Goal: Check status

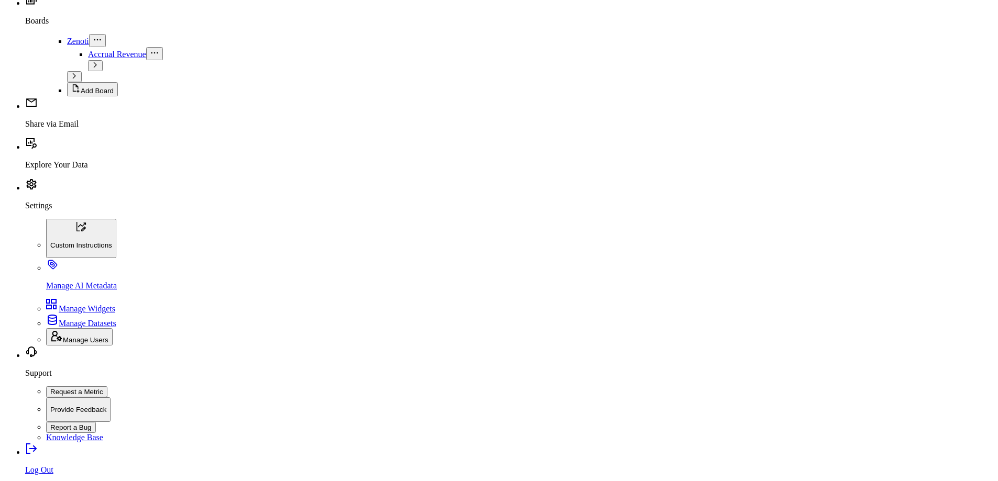
scroll to position [210, 0]
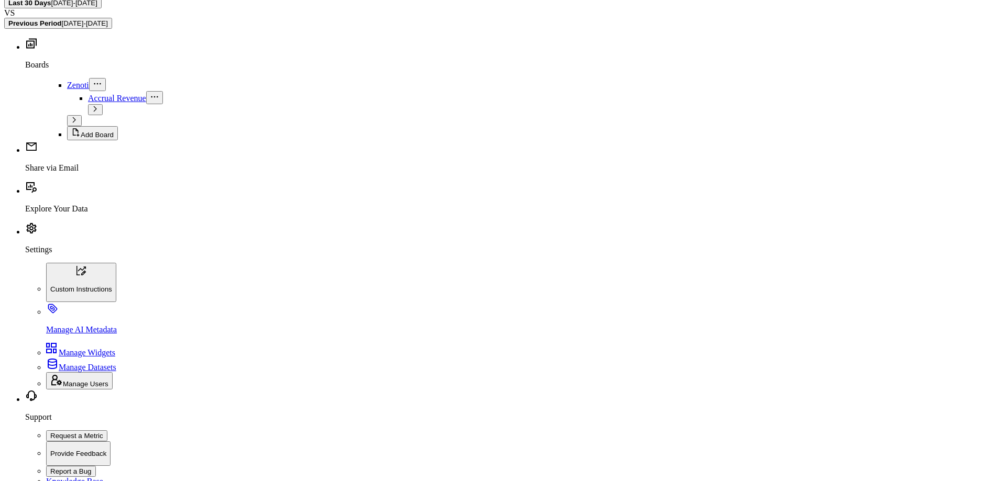
click at [97, 7] on span "[DATE] - [DATE]" at bounding box center [74, 3] width 46 height 8
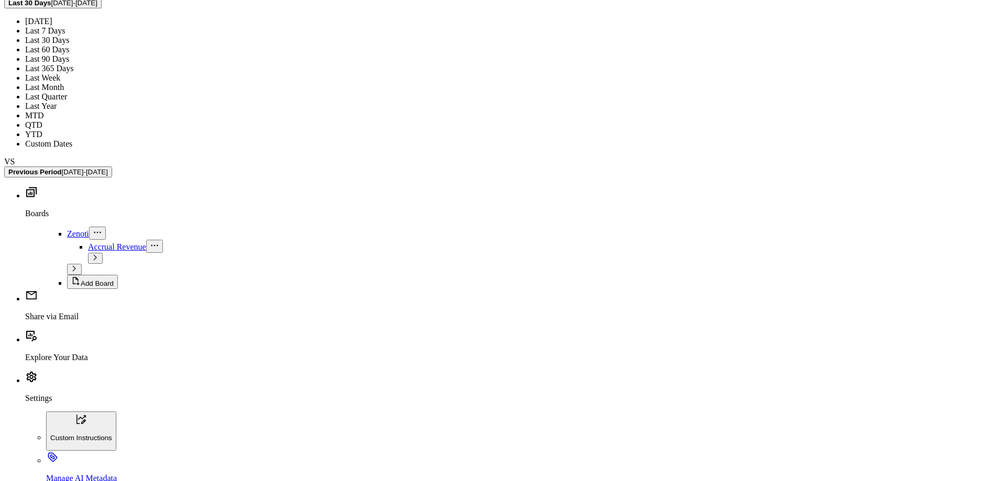
click at [97, 7] on span "[DATE] - [DATE]" at bounding box center [74, 3] width 46 height 8
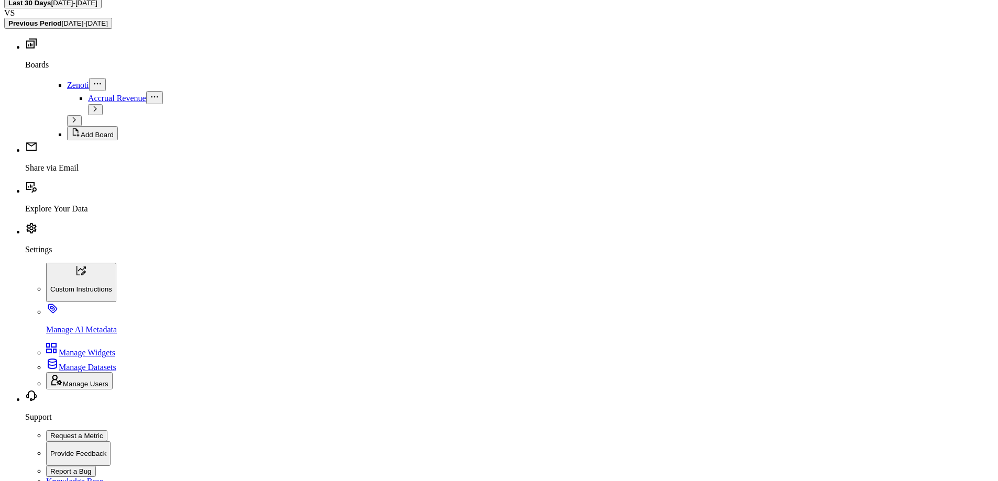
click at [112, 29] on button "Previous Period [DATE] - [DATE]" at bounding box center [58, 23] width 108 height 11
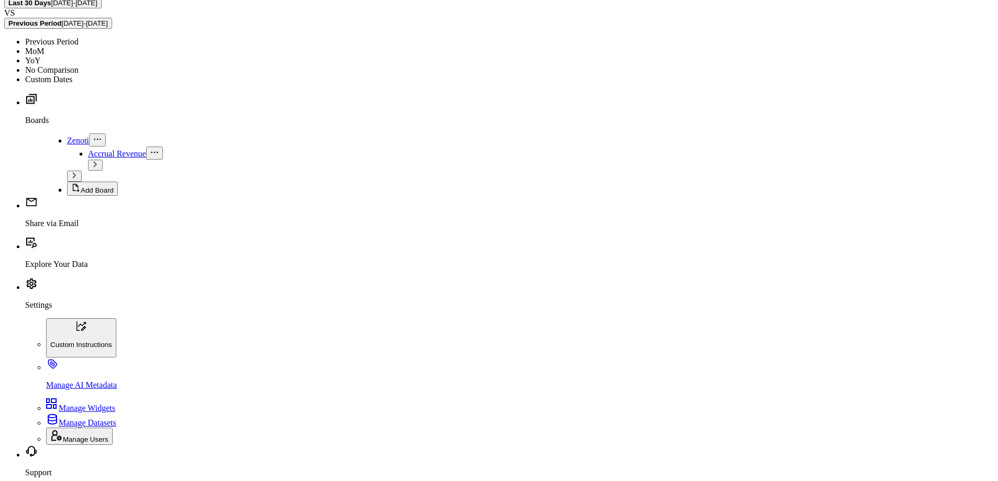
click at [112, 29] on button "Previous Period [DATE] - [DATE]" at bounding box center [58, 23] width 108 height 11
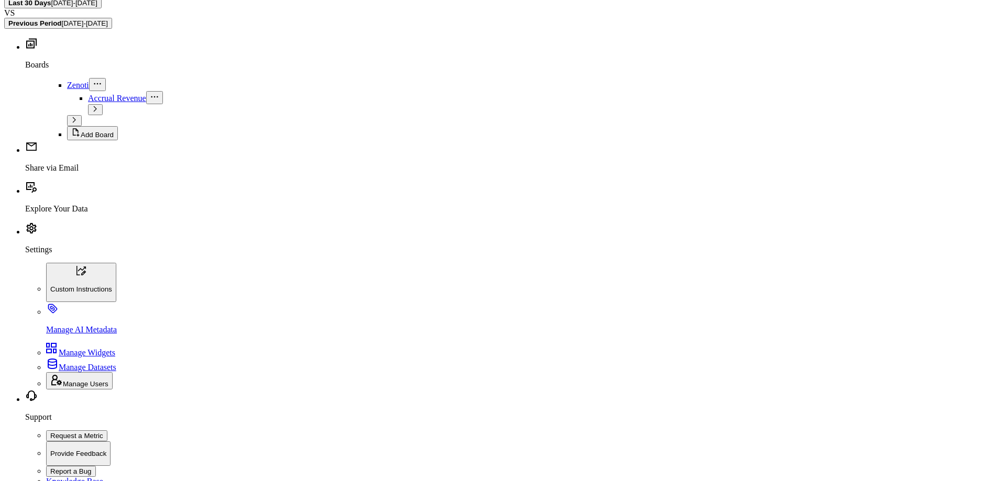
click at [97, 7] on span "[DATE] - [DATE]" at bounding box center [74, 3] width 46 height 8
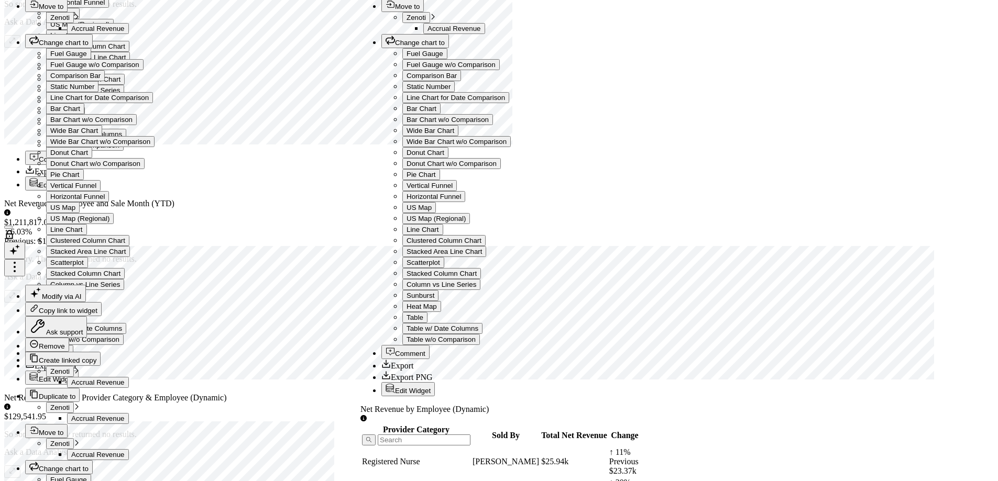
scroll to position [0, 0]
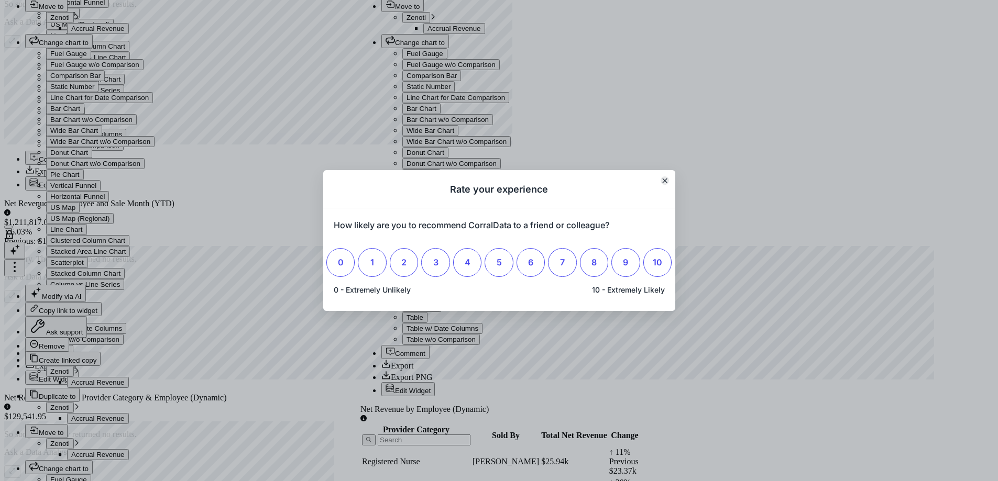
click at [666, 182] on icon "Close" at bounding box center [664, 180] width 5 height 5
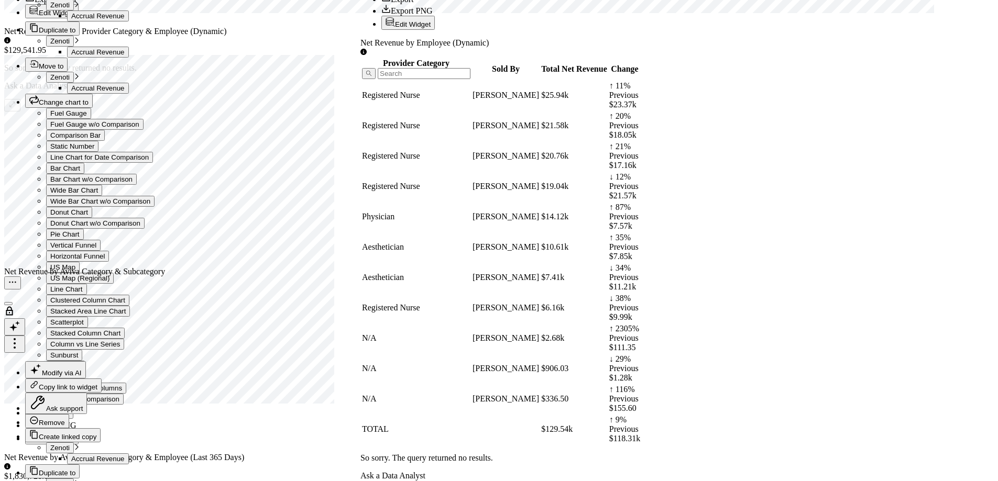
scroll to position [2410, 0]
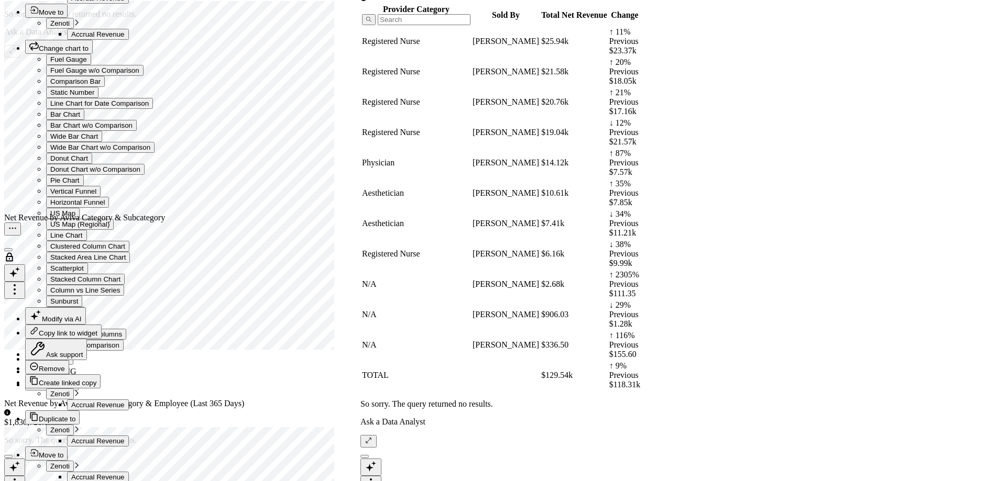
drag, startPoint x: 255, startPoint y: 468, endPoint x: 292, endPoint y: 462, distance: 37.3
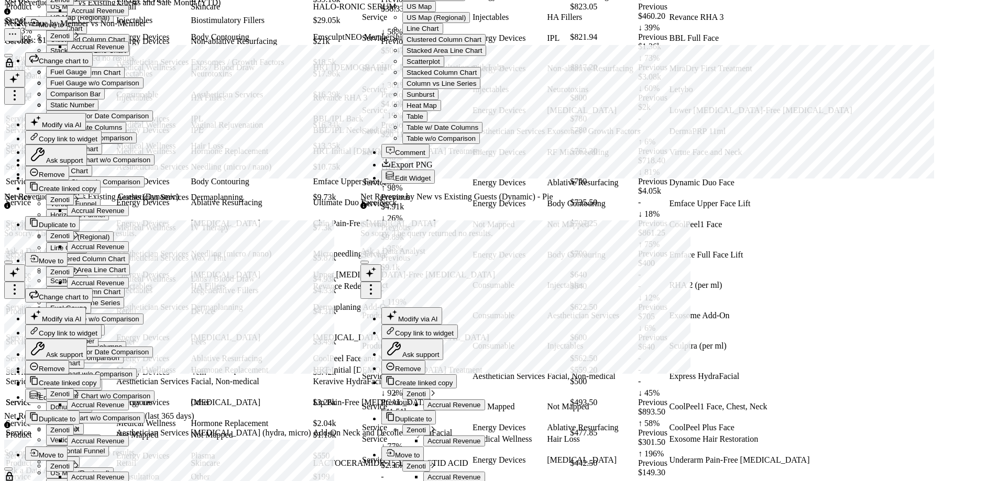
scroll to position [4681, 0]
